Goal: Task Accomplishment & Management: Use online tool/utility

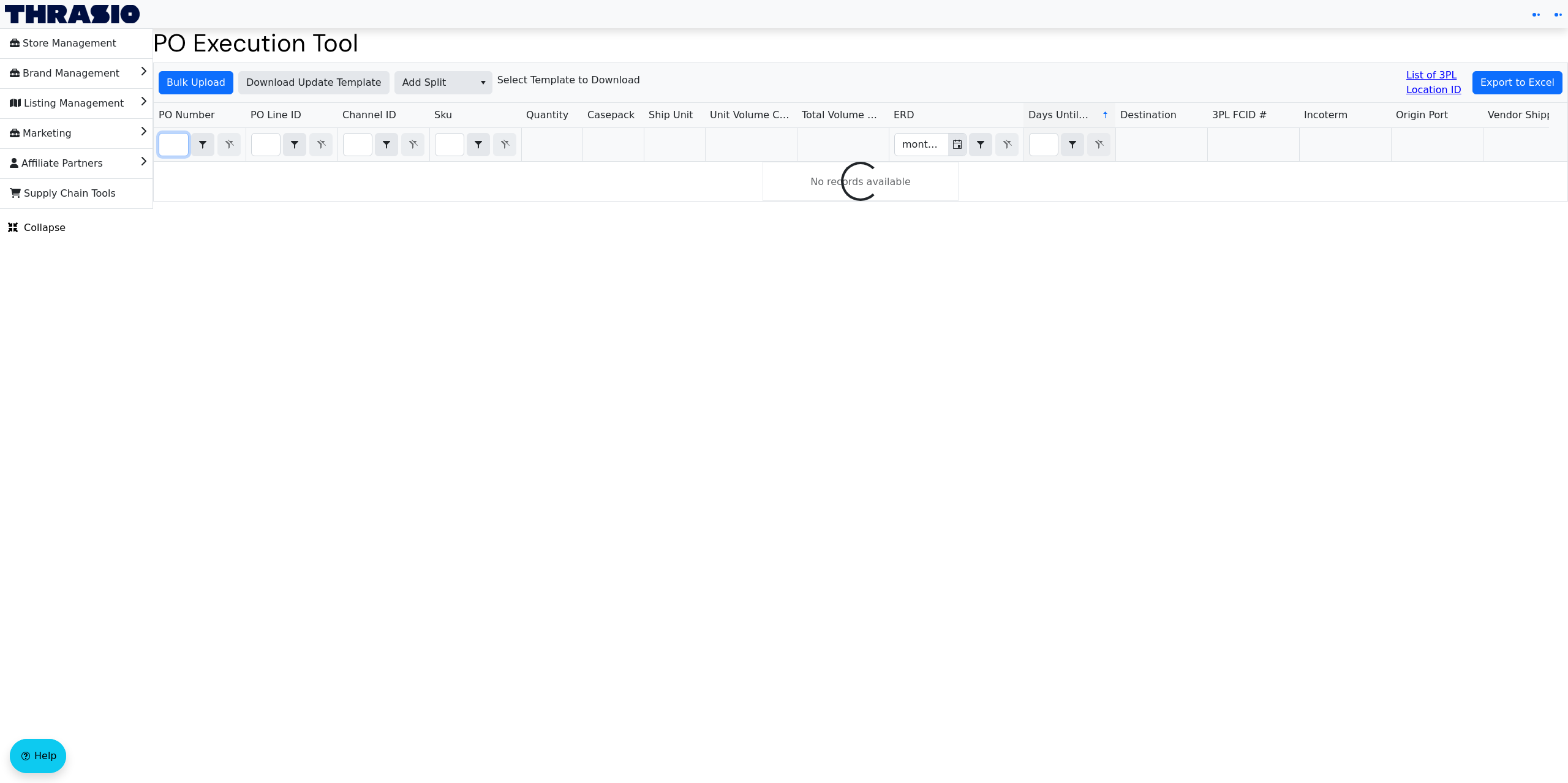
click at [176, 146] on input "Filter" at bounding box center [173, 144] width 29 height 22
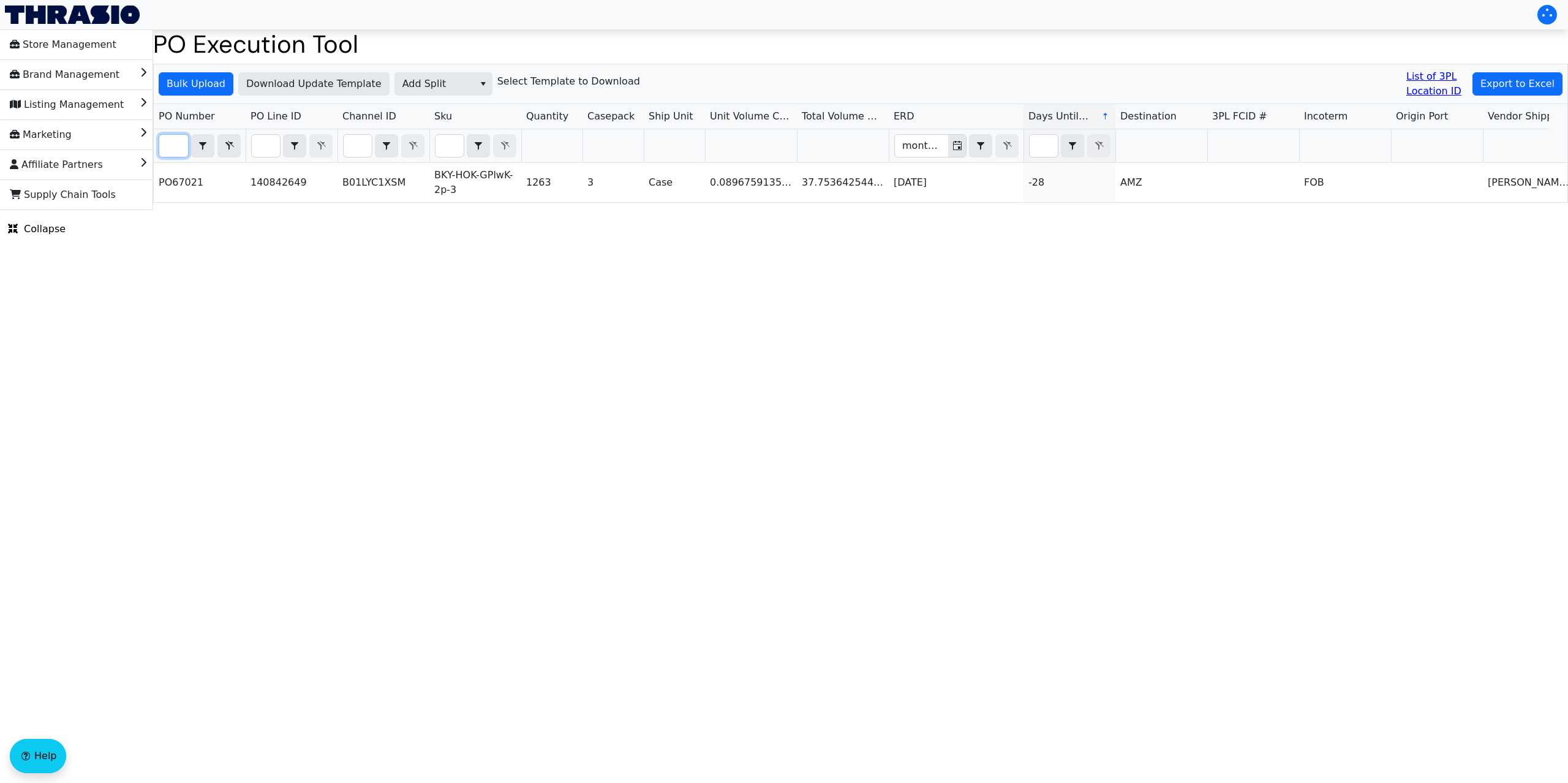
scroll to position [0, 29]
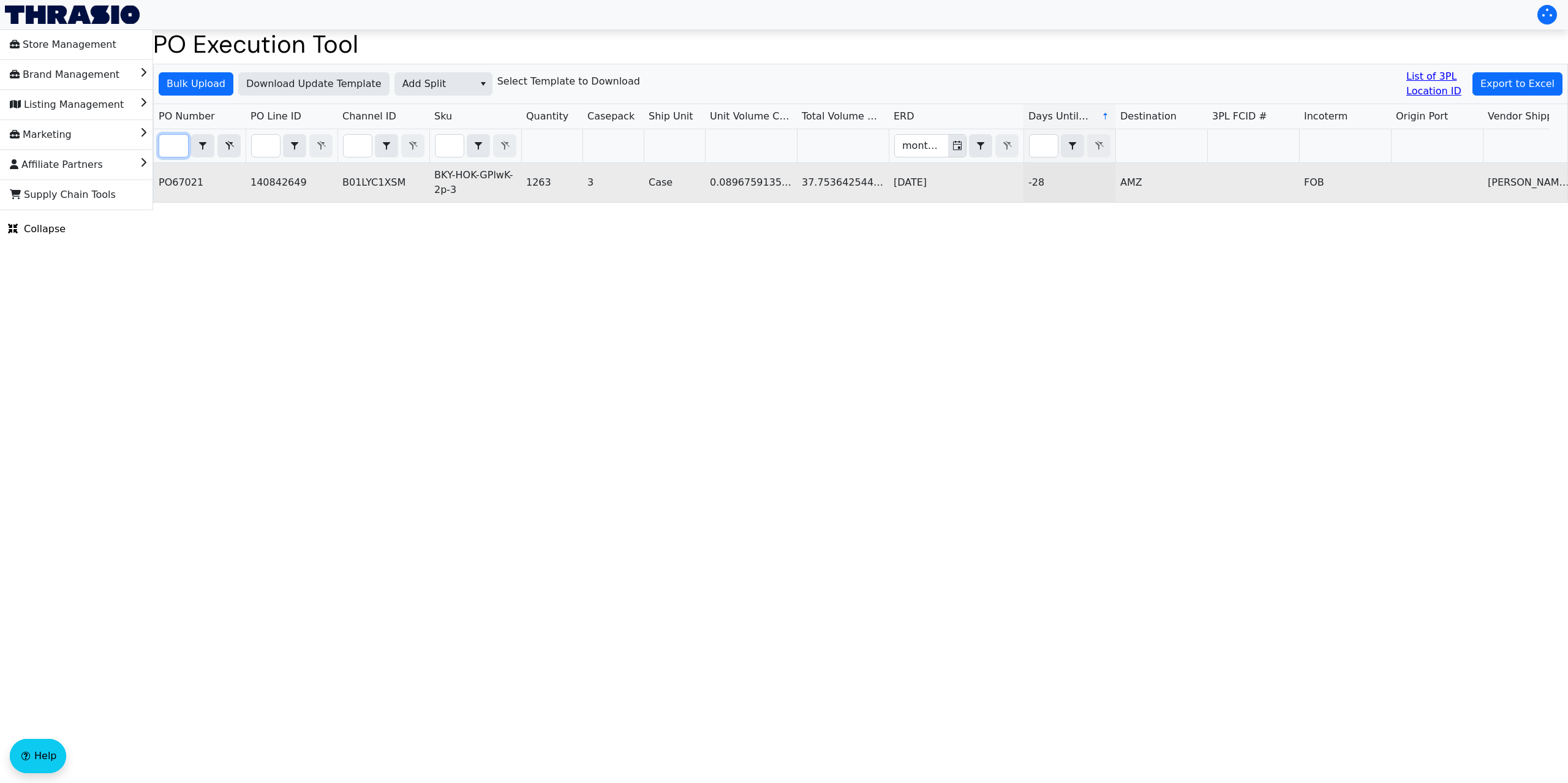
type input "PO67021"
click at [262, 177] on td "140842649" at bounding box center [291, 183] width 92 height 39
click at [274, 183] on td "140842649" at bounding box center [291, 183] width 92 height 39
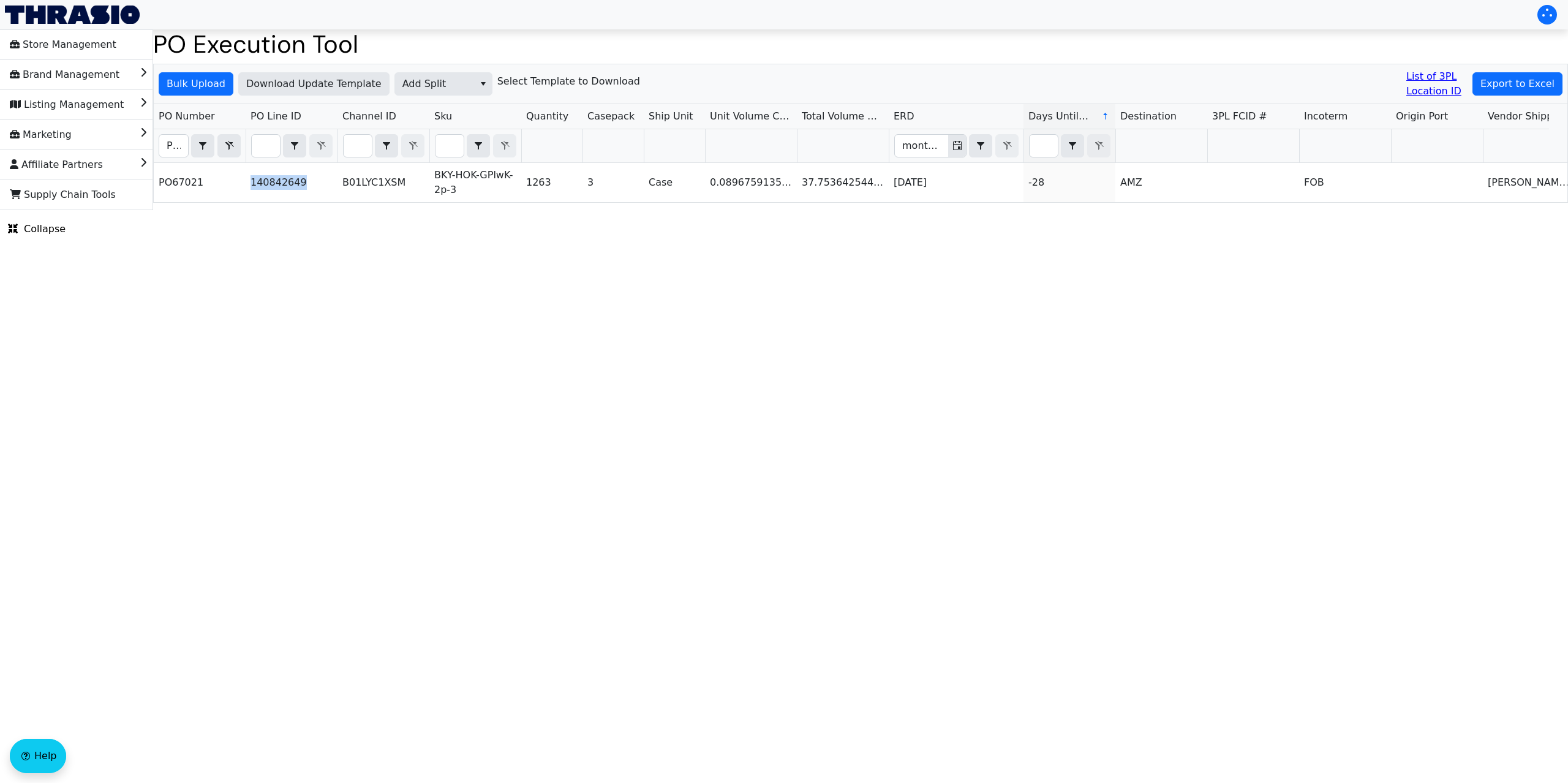
copy td "140842649"
click at [420, 86] on span "Add Split" at bounding box center [434, 84] width 64 height 15
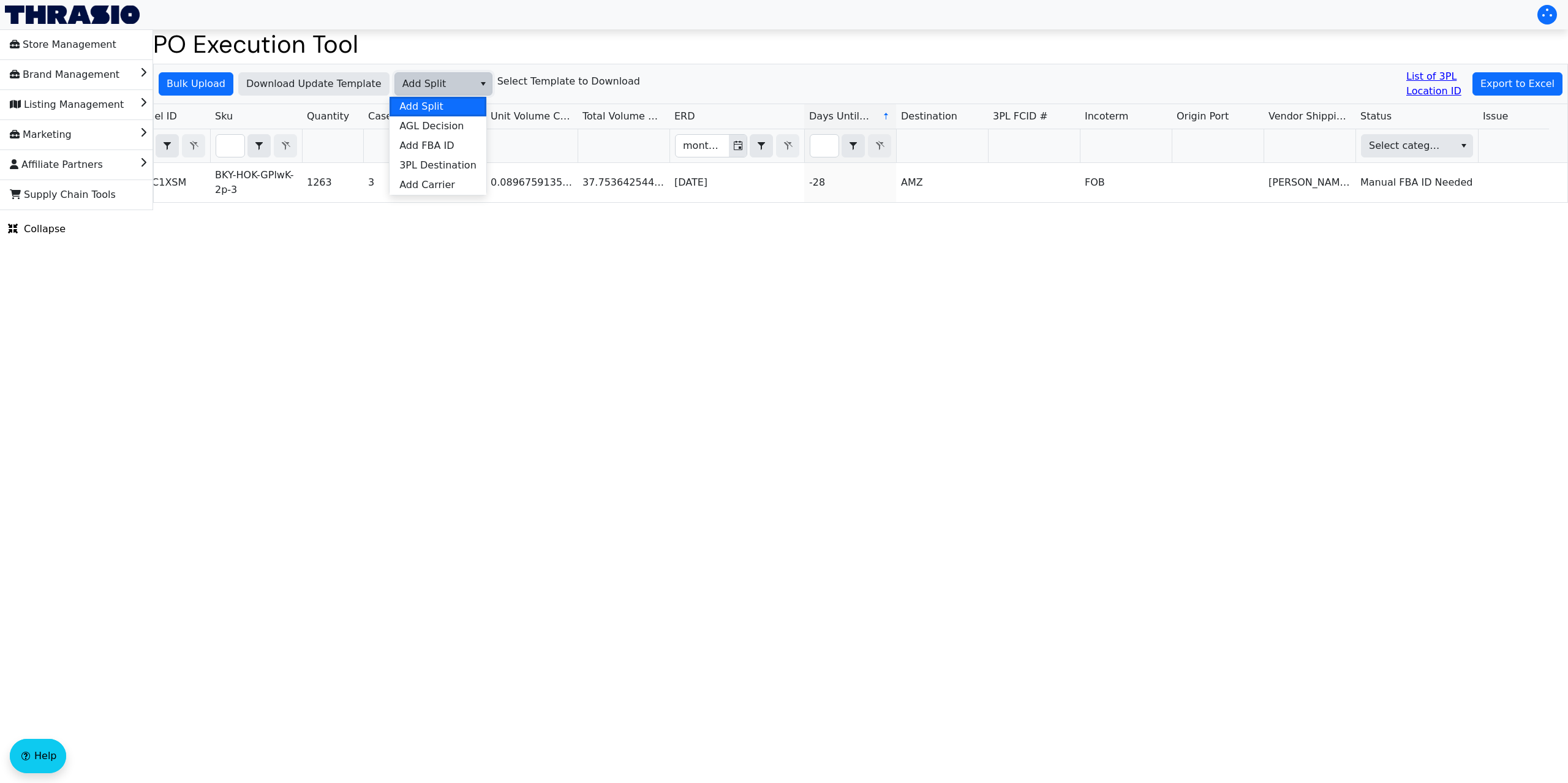
scroll to position [0, 449]
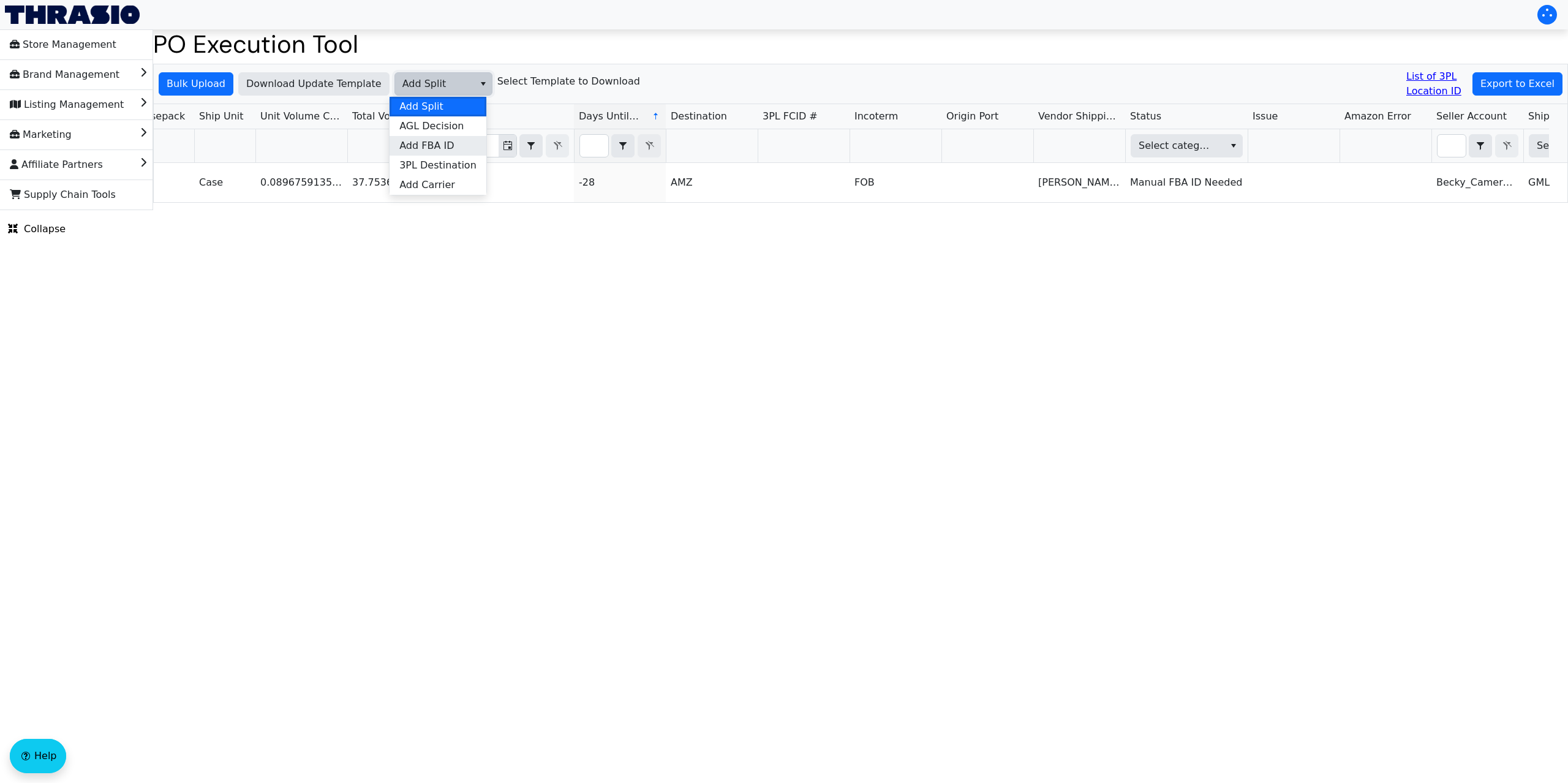
click at [452, 145] on span "Add FBA ID" at bounding box center [426, 146] width 55 height 15
click at [193, 82] on span "Bulk Upload" at bounding box center [196, 84] width 59 height 15
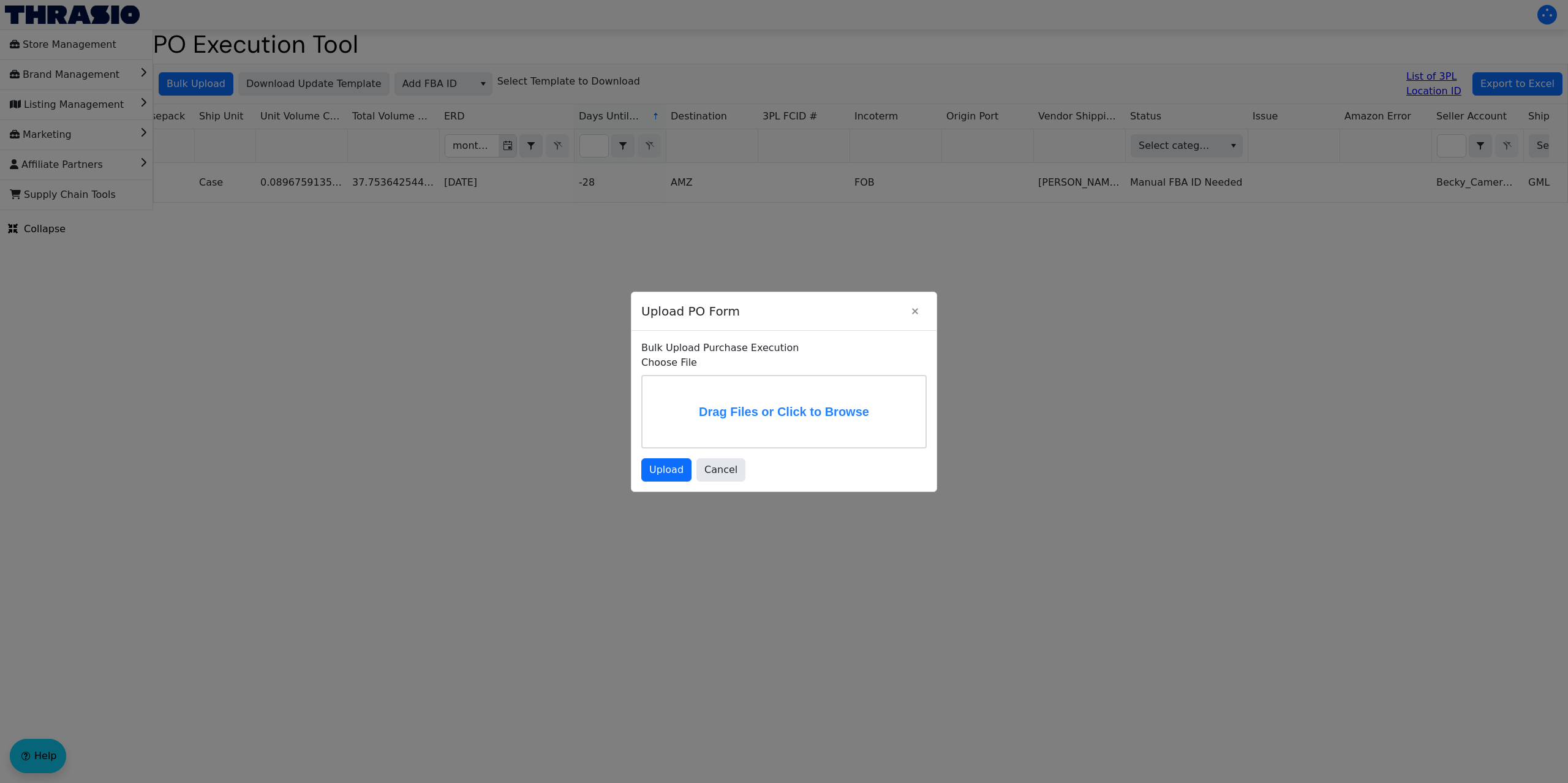
click at [731, 394] on label "Drag Files or Click to Browse" at bounding box center [784, 411] width 283 height 72
click at [0, 0] on input "Drag Files or Click to Browse" at bounding box center [0, 0] width 0 height 0
click at [667, 493] on div "Bulk Upload Purchase Execution Choose File addFbaIdTemplate - po66738 66739.csv…" at bounding box center [784, 410] width 305 height 165
click at [664, 479] on span "Upload" at bounding box center [666, 471] width 34 height 15
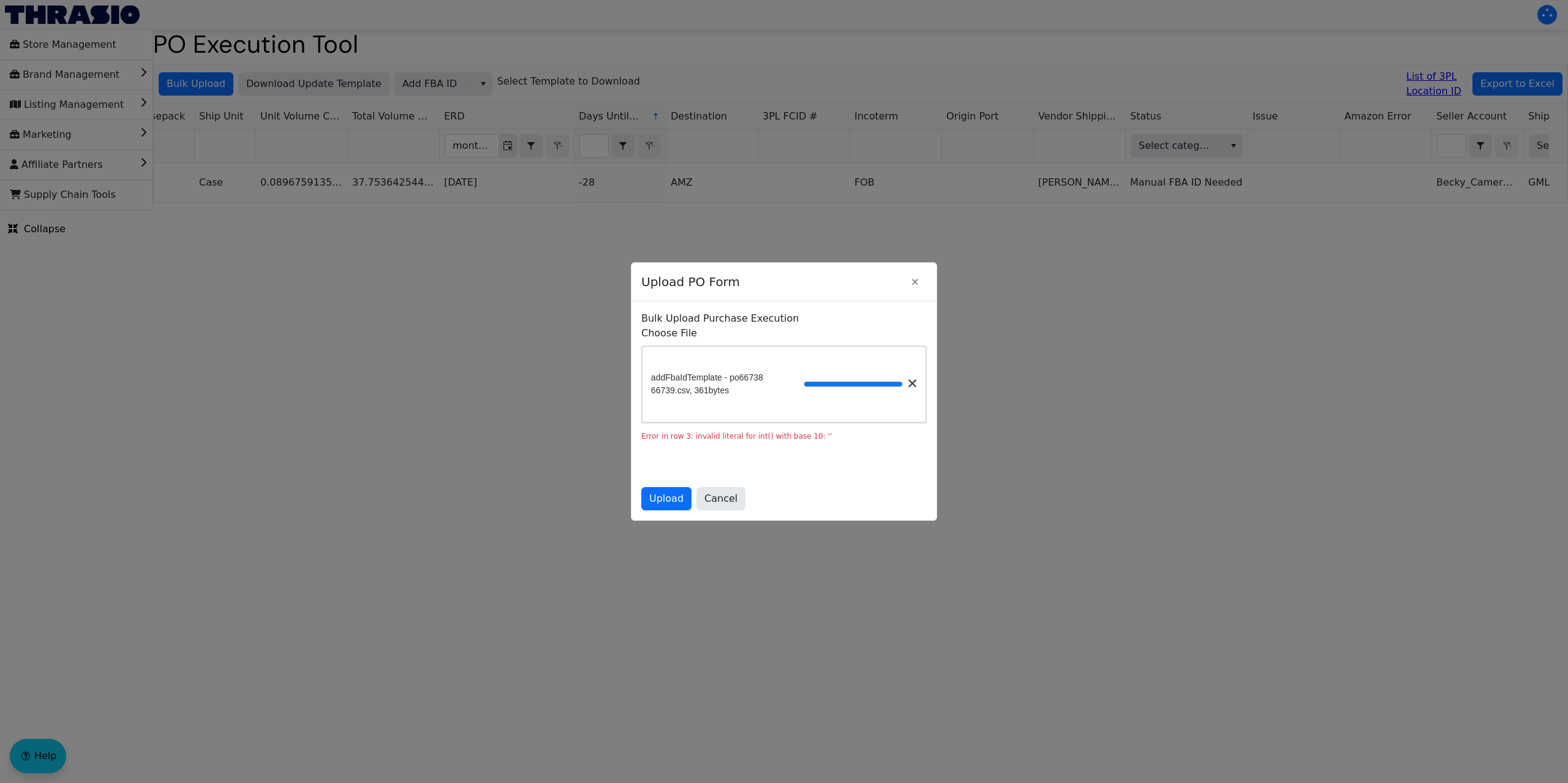
click at [908, 380] on span at bounding box center [912, 384] width 9 height 9
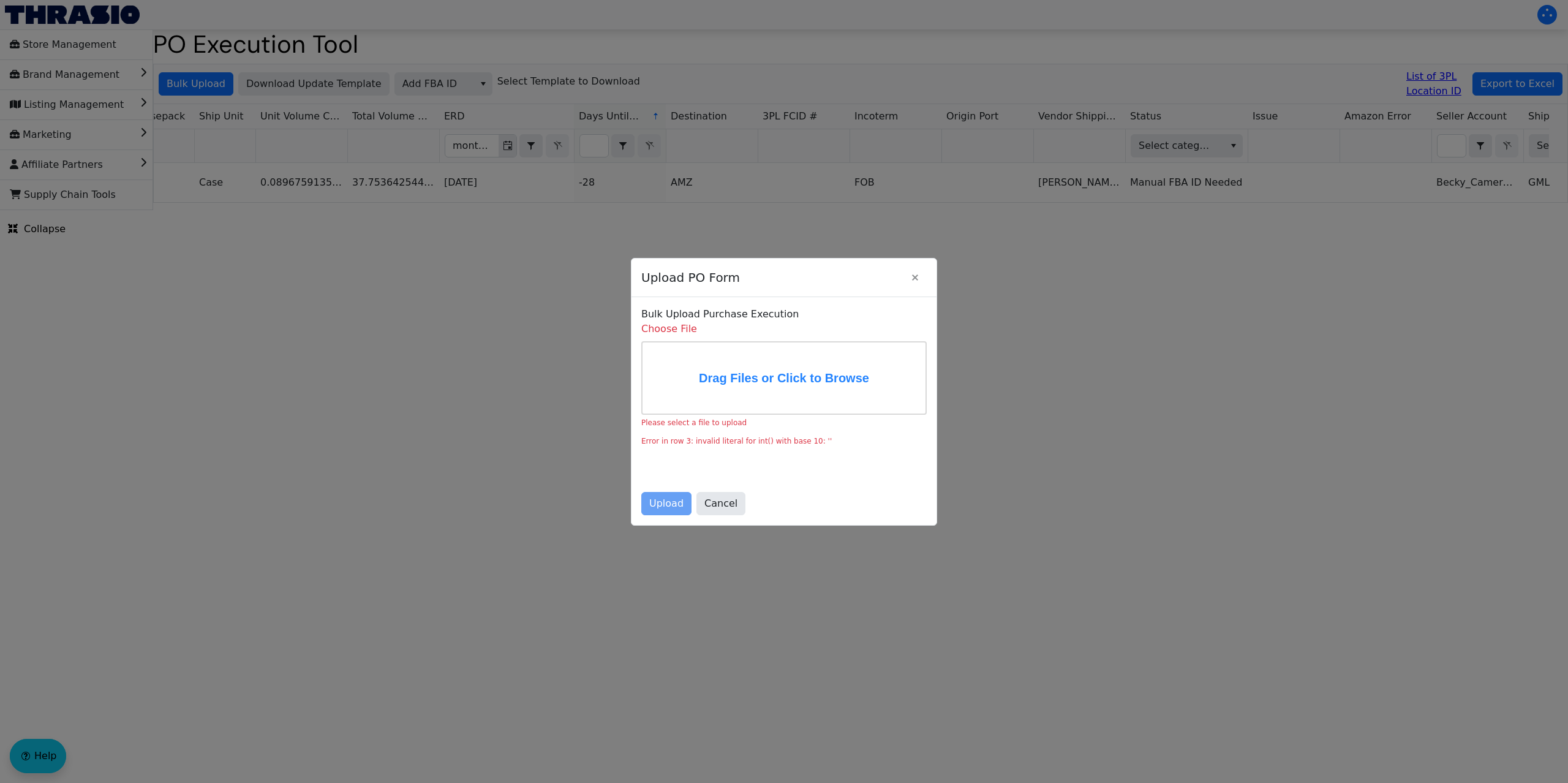
click at [779, 365] on label "Drag Files or Click to Browse" at bounding box center [784, 378] width 283 height 72
click at [784, 361] on label "Drag Files or Click to Browse" at bounding box center [784, 378] width 283 height 72
click at [0, 0] on input "Drag Files or Click to Browse" at bounding box center [0, 0] width 0 height 0
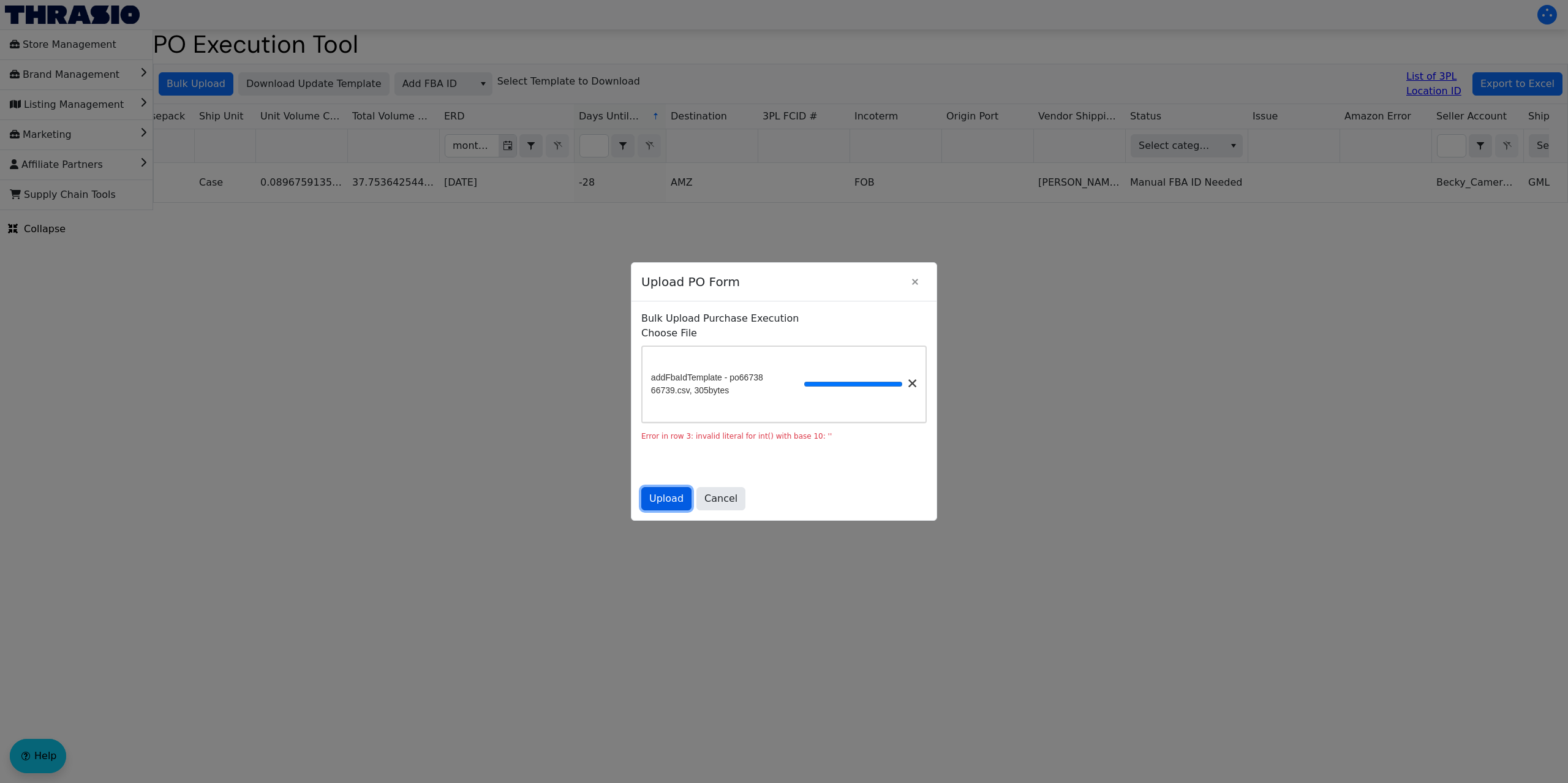
click at [664, 506] on span "Upload" at bounding box center [666, 499] width 34 height 15
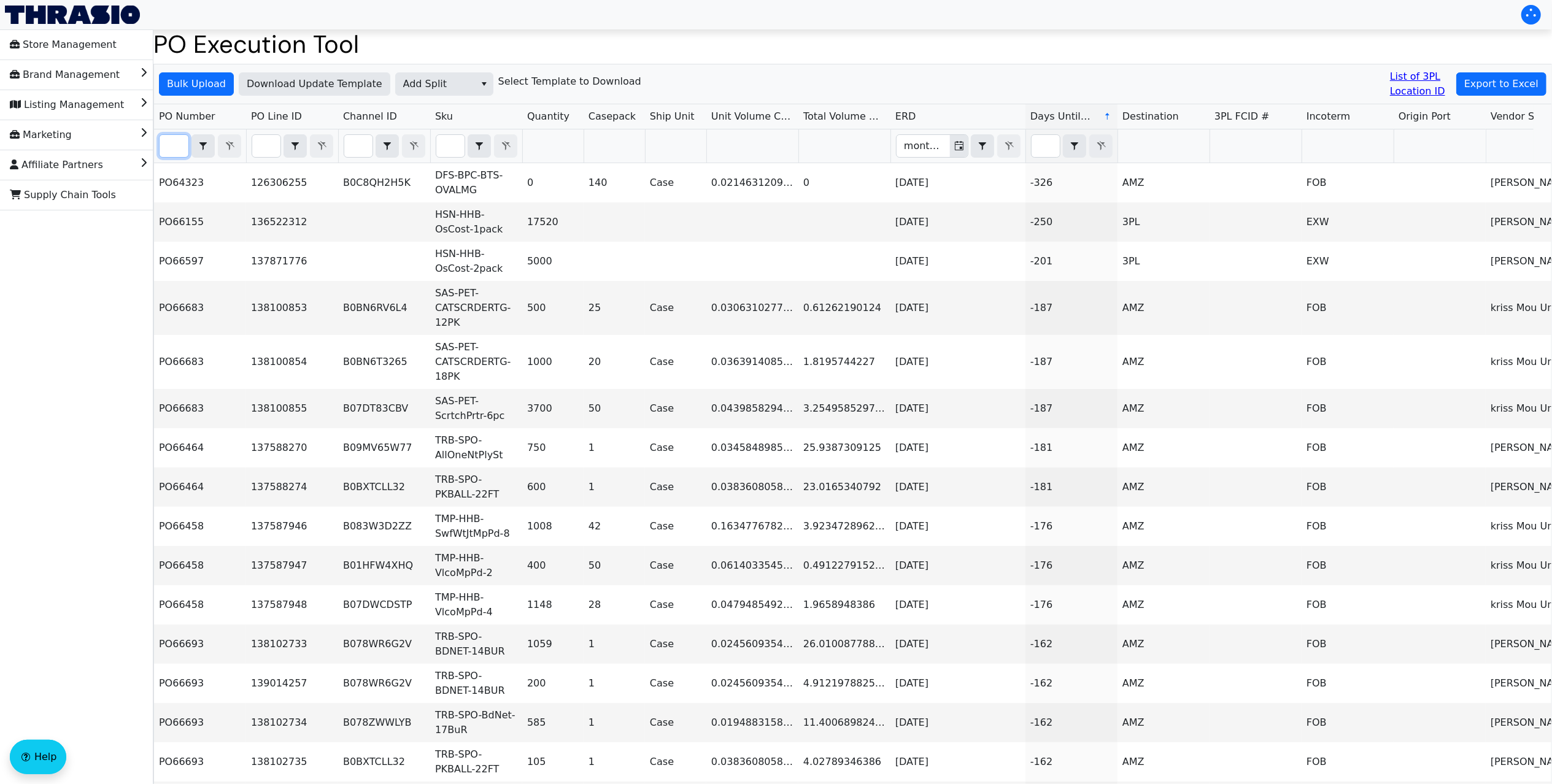
click at [178, 149] on input "Filter" at bounding box center [173, 146] width 29 height 22
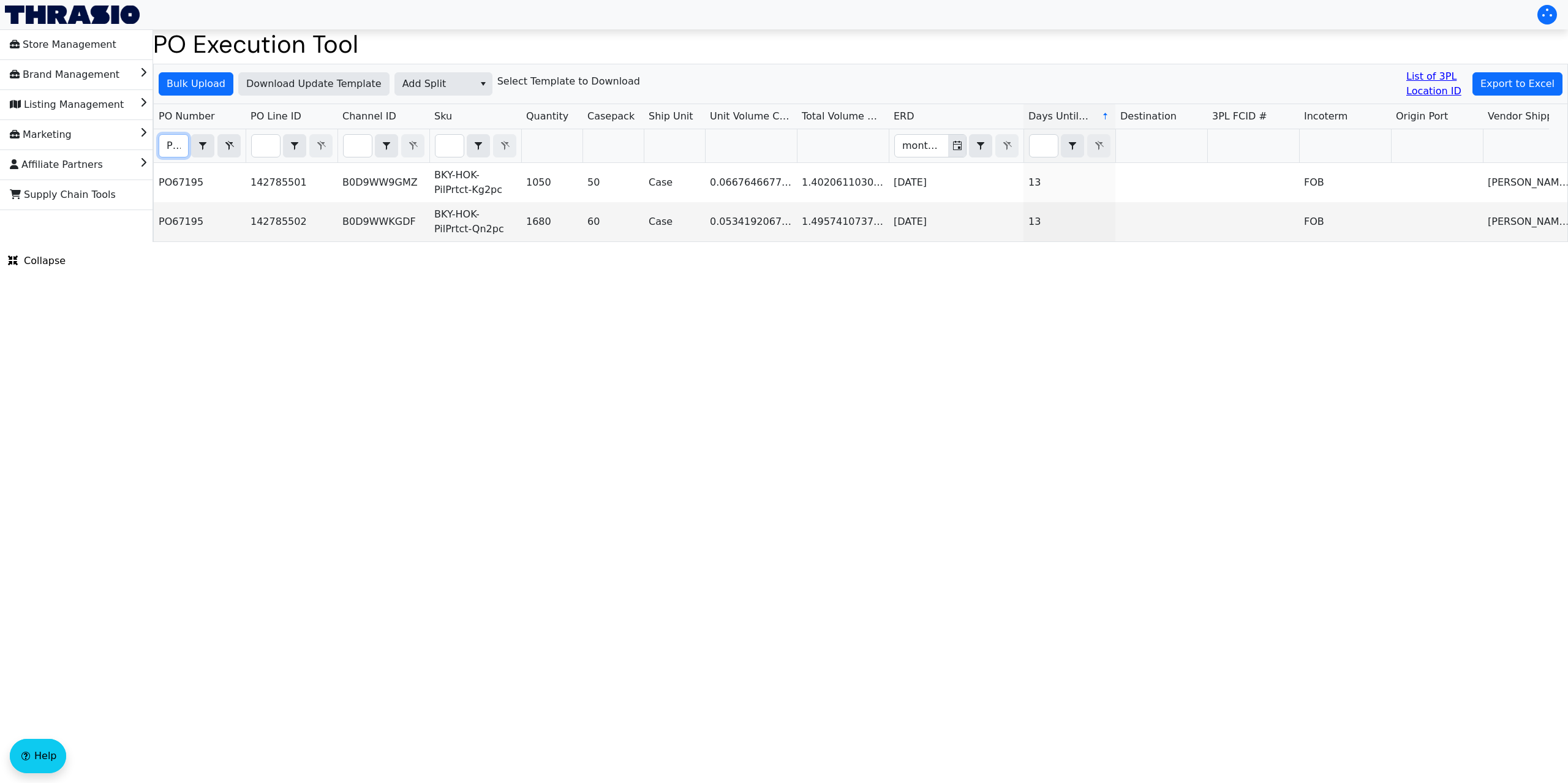
click at [176, 135] on input "PO67195" at bounding box center [173, 146] width 29 height 22
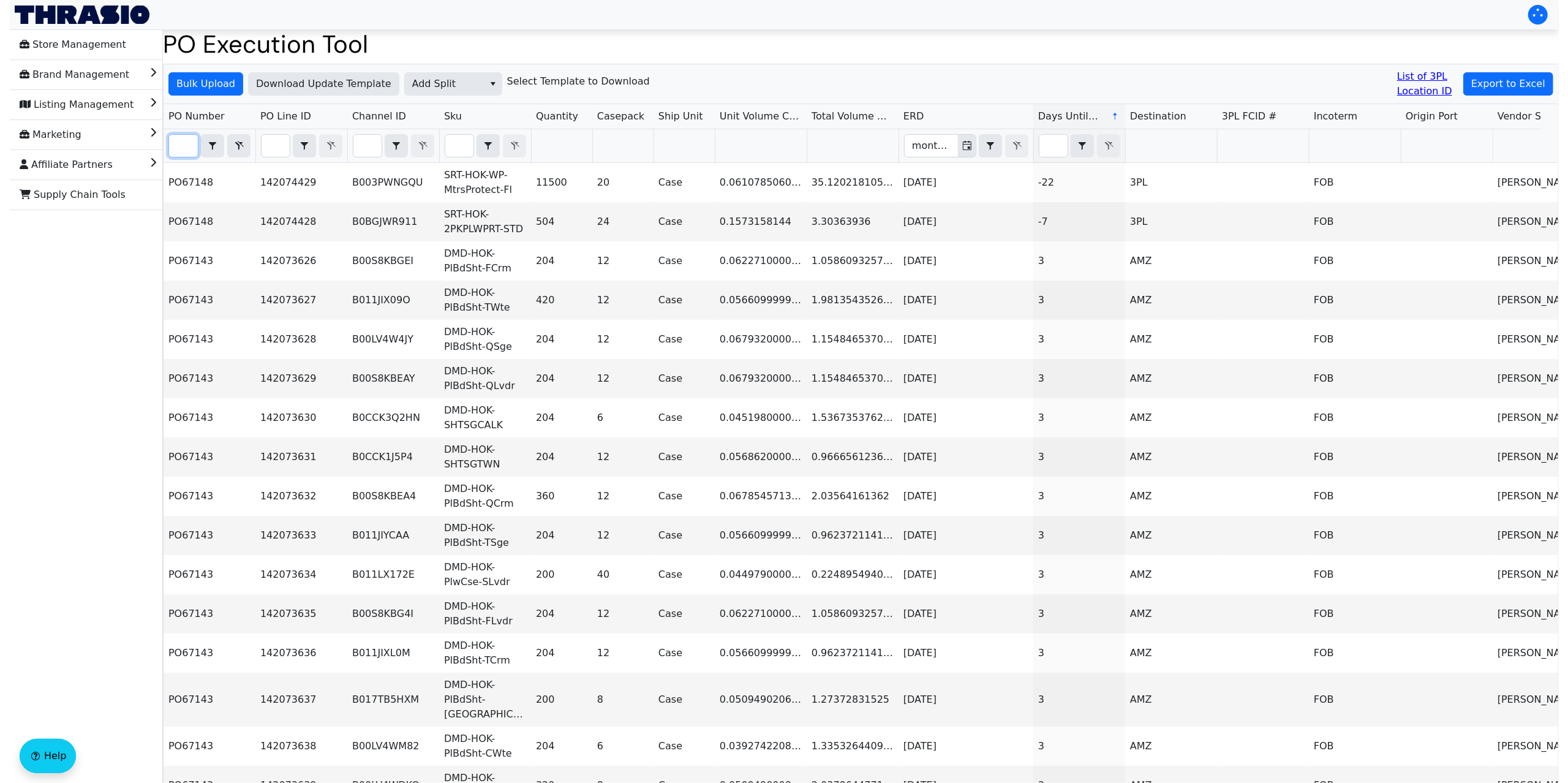
scroll to position [0, 29]
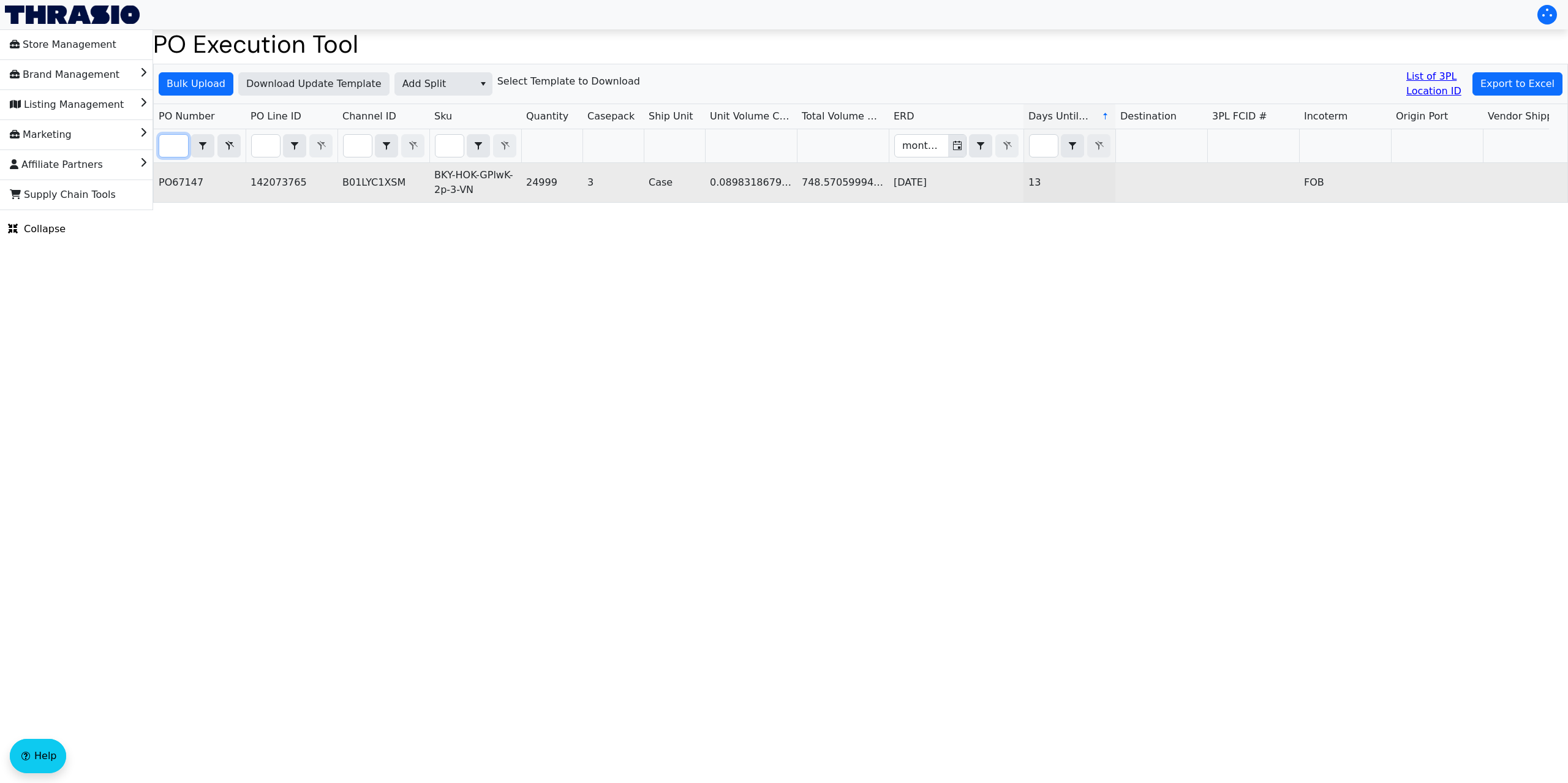
type input "PO67147"
drag, startPoint x: 508, startPoint y: 192, endPoint x: 427, endPoint y: 174, distance: 83.0
click at [427, 174] on tr "PO67147 142073765 B01LYC1XSM BKY-HOK-GPlwK-2p-3-VN 24999 3 Case 0.0898318679281…" at bounding box center [1406, 183] width 2505 height 39
copy tr "BKY-HOK-GPlwK-2p-3-VN"
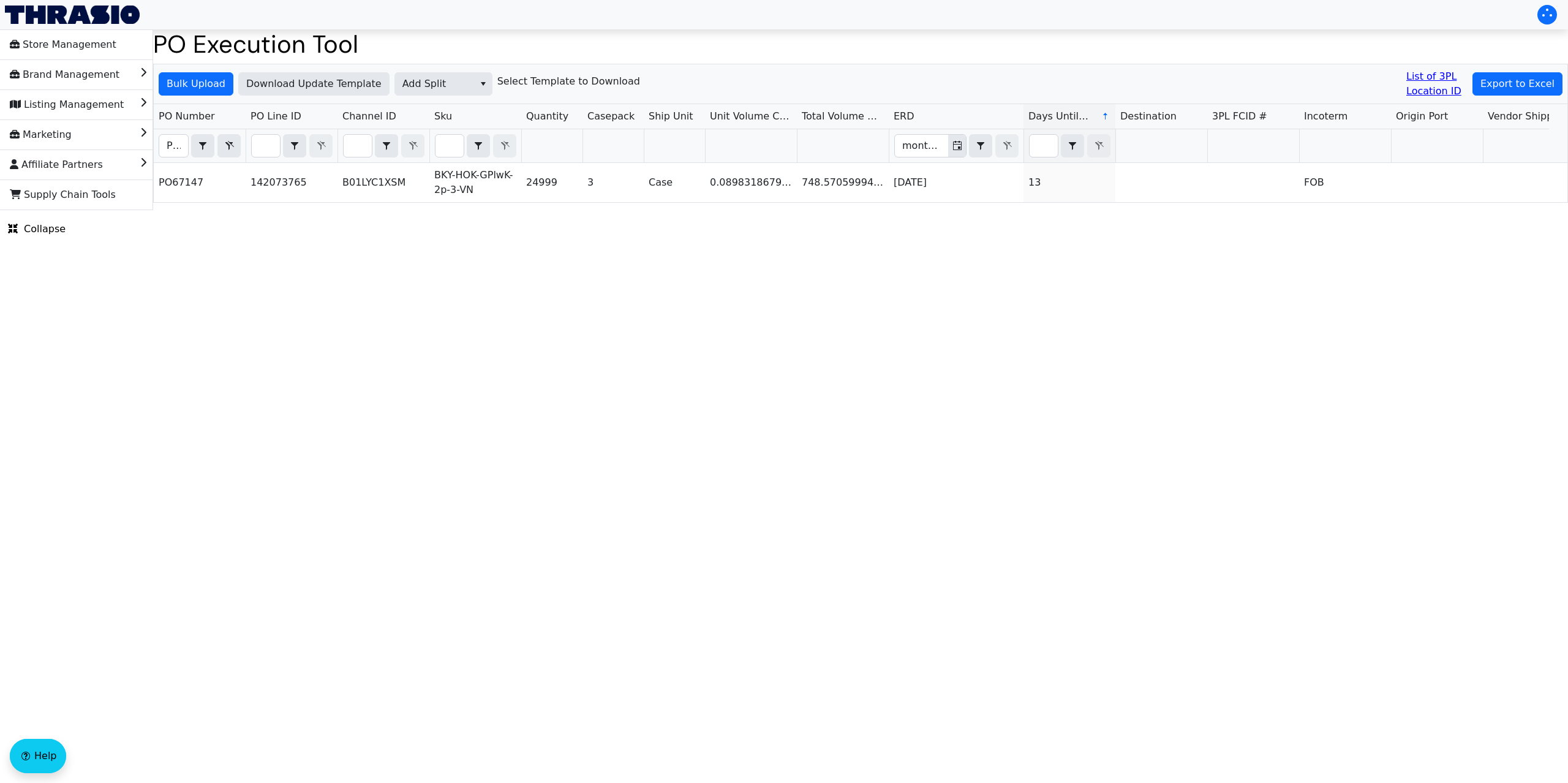
click at [1322, 210] on html "Store Management Brand Management Listing Management Marketing Affiliate Partne…" at bounding box center [784, 105] width 1568 height 210
